Goal: Task Accomplishment & Management: Manage account settings

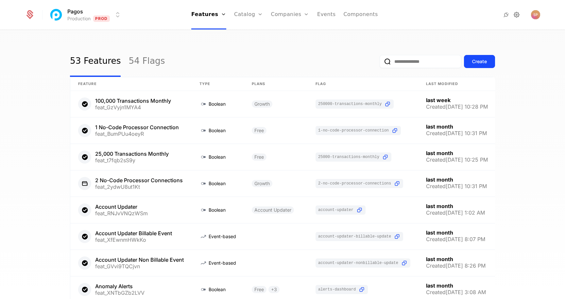
click at [517, 13] on icon at bounding box center [516, 15] width 8 height 8
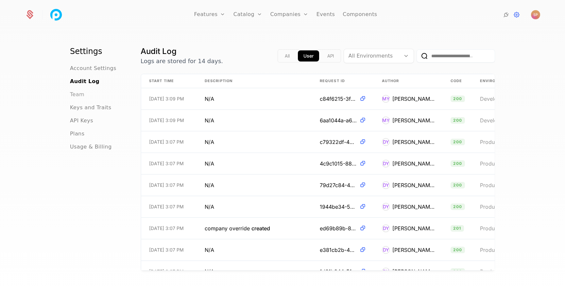
click at [75, 93] on span "Team" at bounding box center [77, 94] width 14 height 8
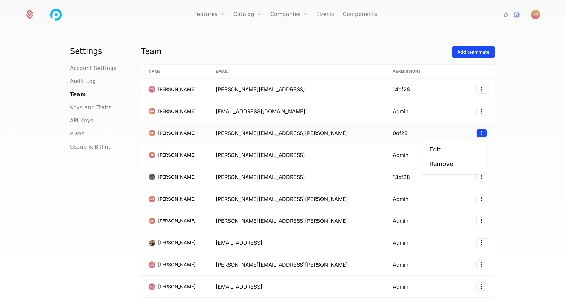
click at [481, 130] on html "Features Features Flags Catalog Plans Add Ons Credits Configuration Companies C…" at bounding box center [282, 149] width 565 height 299
click at [436, 164] on div "Remove" at bounding box center [441, 163] width 24 height 9
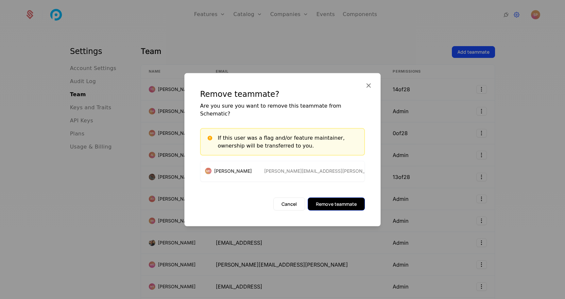
click at [341, 200] on button "Remove teammate" at bounding box center [335, 203] width 57 height 13
